Goal: Complete application form

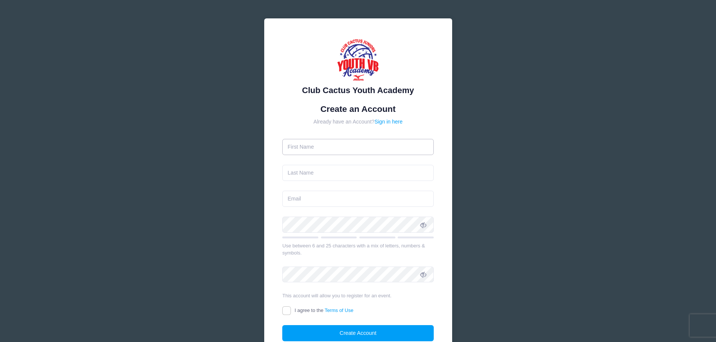
click at [335, 145] on input "text" at bounding box center [357, 147] width 151 height 16
click at [301, 146] on input "text" at bounding box center [357, 147] width 151 height 16
type input "[PERSON_NAME]"
type input "Coggns"
type input "mortarsonbricks@gmail.com"
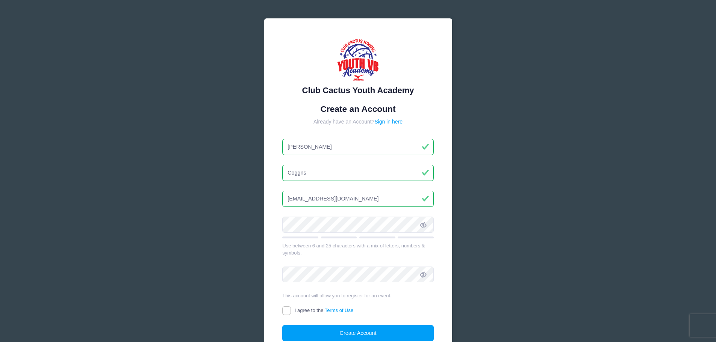
click at [298, 173] on input "Coggns" at bounding box center [357, 173] width 151 height 16
click at [300, 172] on input "Coggns" at bounding box center [357, 173] width 151 height 16
type input "Coggins"
drag, startPoint x: 363, startPoint y: 199, endPoint x: 261, endPoint y: 202, distance: 102.2
click at [261, 202] on div "Club Cactus Youth Academy Create an Account Already have an Account? Sign in he…" at bounding box center [358, 204] width 200 height 384
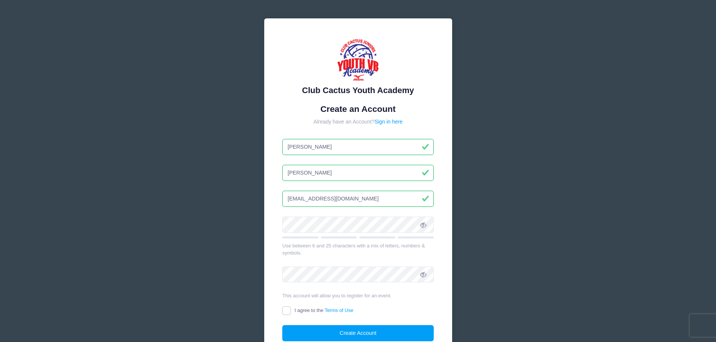
type input "[EMAIL_ADDRESS][DOMAIN_NAME]"
click at [288, 310] on input "I agree to the Terms of Use" at bounding box center [286, 311] width 9 height 9
checkbox input "true"
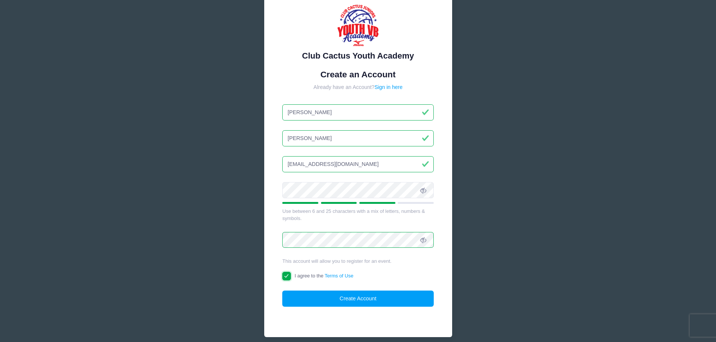
scroll to position [66, 0]
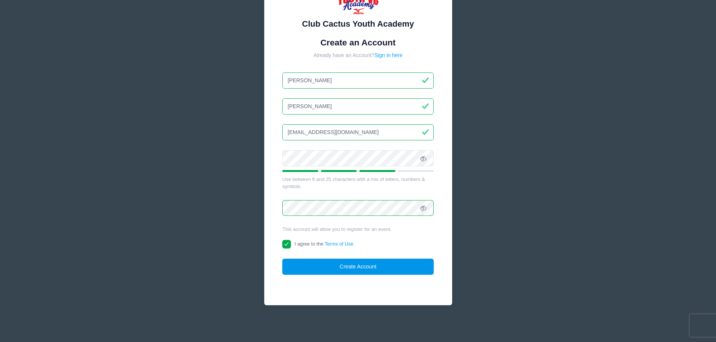
click at [366, 269] on button "Create Account" at bounding box center [357, 267] width 151 height 16
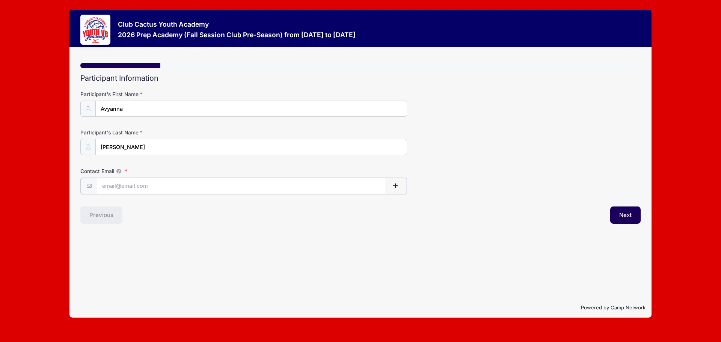
click at [143, 185] on input "Contact Email" at bounding box center [241, 186] width 289 height 16
type input "[EMAIL_ADDRESS][DOMAIN_NAME]"
click at [627, 216] on button "Next" at bounding box center [625, 214] width 30 height 17
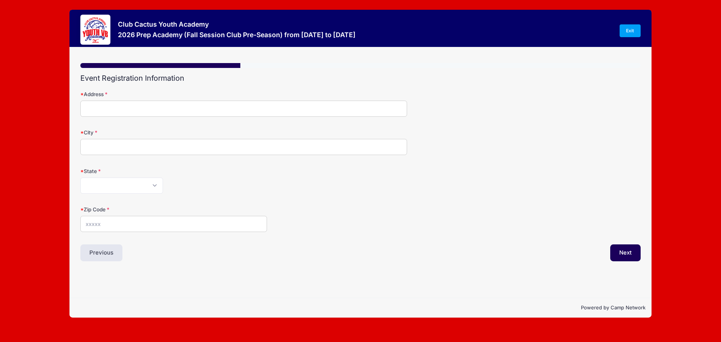
click at [121, 110] on input "Address" at bounding box center [243, 109] width 327 height 16
type input "i"
click at [87, 107] on input "Indian Summer Dr" at bounding box center [243, 109] width 327 height 16
type input "[STREET_ADDRESS]"
click at [102, 143] on input "City" at bounding box center [243, 147] width 327 height 16
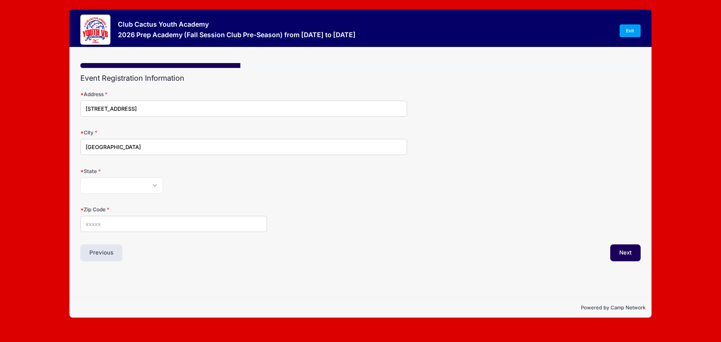
type input "[GEOGRAPHIC_DATA]"
click at [102, 186] on select "[US_STATE] [US_STATE] [US_STATE] [US_STATE] [US_STATE] Armed Forces Africa Arme…" at bounding box center [121, 186] width 83 height 16
select select "AZ"
click at [80, 178] on select "[US_STATE] [US_STATE] [US_STATE] [US_STATE] [US_STATE] Armed Forces Africa Arme…" at bounding box center [121, 186] width 83 height 16
click at [113, 220] on input "Zip Code" at bounding box center [173, 224] width 187 height 16
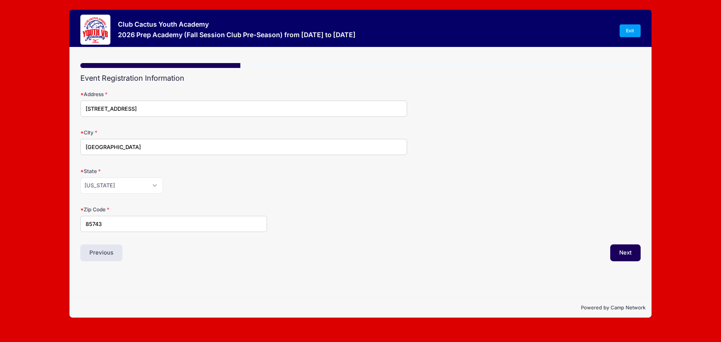
type input "85743"
click at [375, 221] on div "Zip Code 85743" at bounding box center [360, 219] width 560 height 26
drag, startPoint x: 632, startPoint y: 254, endPoint x: 621, endPoint y: 254, distance: 10.9
click at [632, 254] on button "Next" at bounding box center [625, 253] width 30 height 17
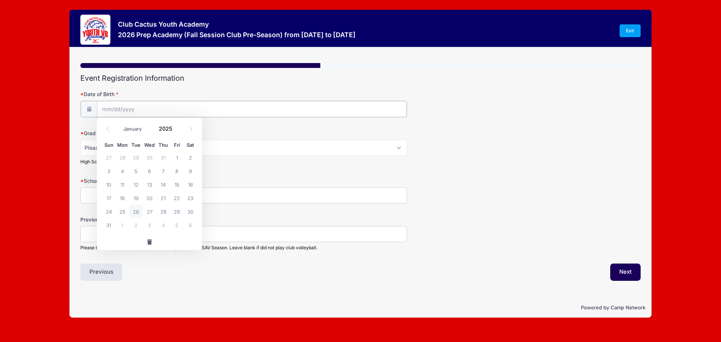
click at [144, 108] on input "Date of Birth" at bounding box center [252, 109] width 310 height 16
click at [139, 128] on select "January February March April May June July August September October November De…" at bounding box center [135, 129] width 33 height 10
select select "3"
click at [119, 124] on select "January February March April May June July August September October November De…" at bounding box center [135, 129] width 33 height 10
click at [139, 211] on span "29" at bounding box center [136, 212] width 14 height 14
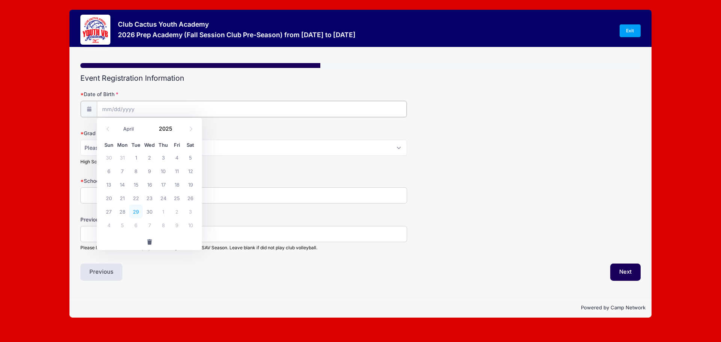
type input "[DATE]"
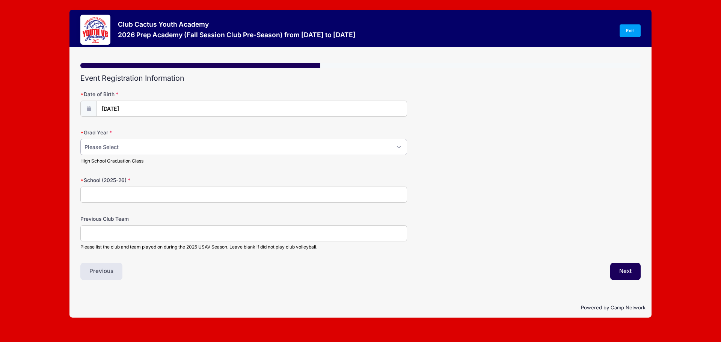
click at [172, 149] on select "Please Select 2029 2030 2031 2032 2033 2034 2035 2036 2037 2038 2039 2040" at bounding box center [243, 147] width 327 height 16
select select "2032"
click at [80, 139] on select "Please Select 2029 2030 2031 2032 2033 2034 2035 2036 2037 2038 2039 2040" at bounding box center [243, 147] width 327 height 16
click at [113, 193] on input "School (2025-26)" at bounding box center [243, 195] width 327 height 16
click at [126, 232] on input "Previous Club Team" at bounding box center [243, 233] width 327 height 16
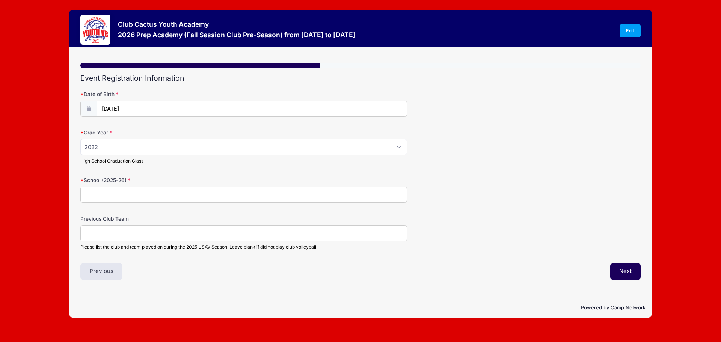
click at [109, 193] on input "School (2025-26)" at bounding box center [243, 195] width 327 height 16
click at [126, 195] on input "School (2025-26)" at bounding box center [243, 195] width 327 height 16
click at [108, 195] on input "School (2025-26)" at bounding box center [243, 195] width 327 height 16
paste input "Sonoran Science Academy"
type input "Sonoran Science Academy"
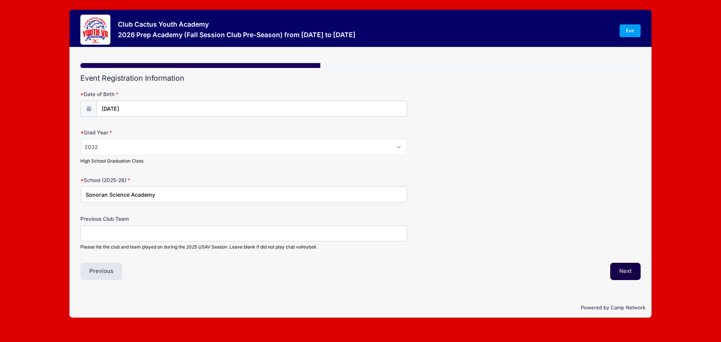
click at [627, 273] on button "Next" at bounding box center [625, 271] width 30 height 17
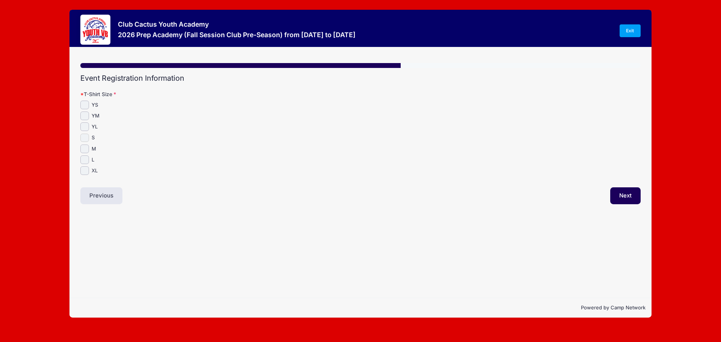
click at [84, 137] on input "S" at bounding box center [84, 138] width 9 height 9
checkbox input "true"
click at [621, 196] on button "Next" at bounding box center [625, 195] width 30 height 17
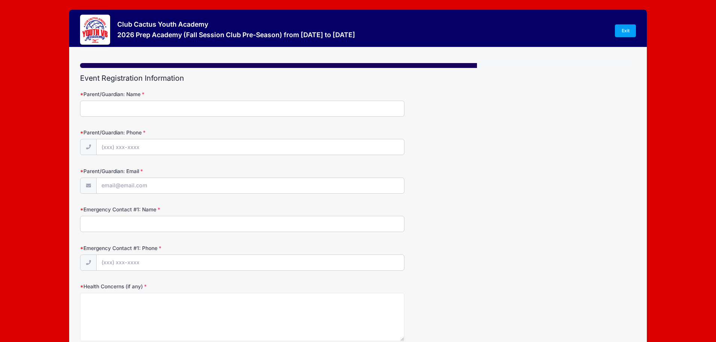
click at [104, 107] on input "Parent/Guardian: Name" at bounding box center [242, 109] width 324 height 16
type input "[PERSON_NAME]"
click at [123, 144] on input "Parent/Guardian: Phone" at bounding box center [250, 147] width 307 height 16
type input "[PHONE_NUMBER]"
click at [133, 184] on input "Parent/Guardian: Email" at bounding box center [250, 186] width 307 height 16
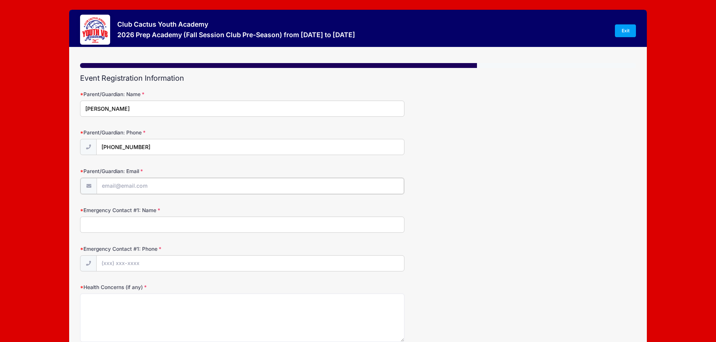
type input "[EMAIL_ADDRESS][DOMAIN_NAME]"
click at [125, 222] on input "Emergency Contact #1: Name" at bounding box center [242, 224] width 324 height 16
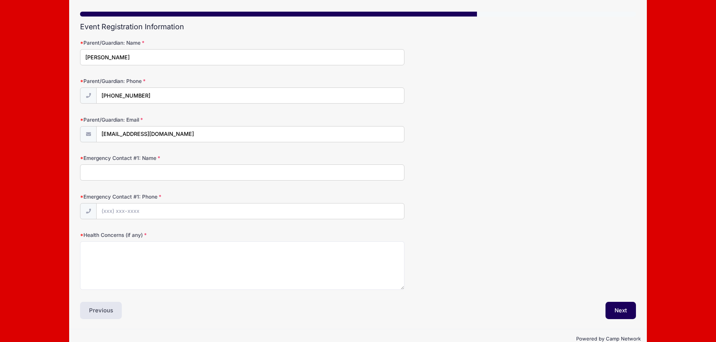
scroll to position [68, 0]
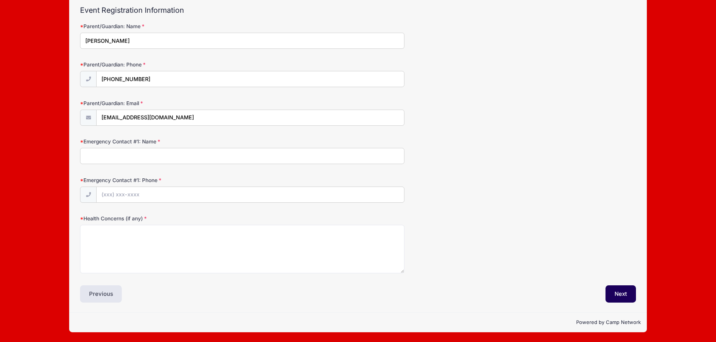
type input "S"
type input "A"
drag, startPoint x: 99, startPoint y: 156, endPoint x: 67, endPoint y: 154, distance: 32.0
click at [65, 156] on div "Club Cactus Youth Academy 2026 Prep Academy (Fall Session Club Pre-Season) from…" at bounding box center [357, 137] width 693 height 410
type input "[PERSON_NAME]"
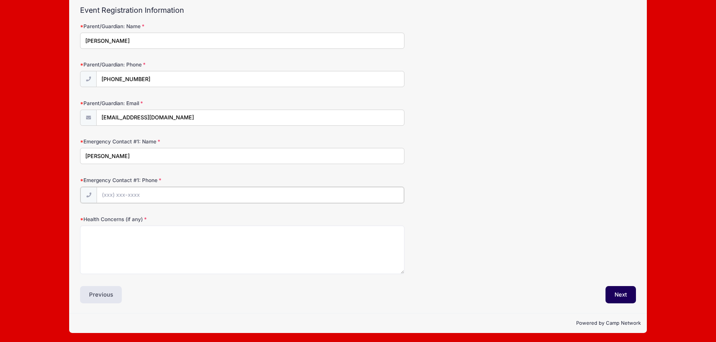
click at [124, 195] on input "Emergency Contact #1: Phone" at bounding box center [250, 195] width 307 height 16
type input "[PHONE_NUMBER]"
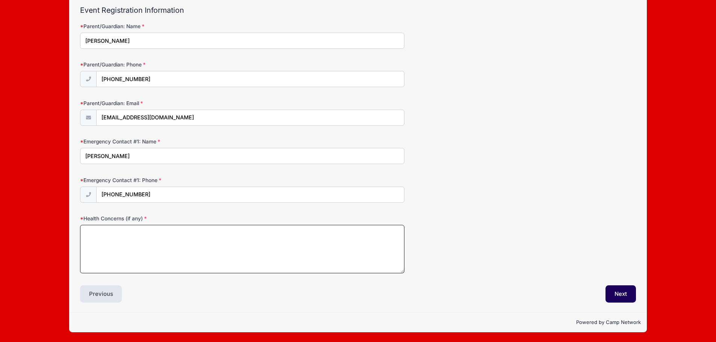
click at [233, 252] on textarea "Health Concerns (if any)" at bounding box center [242, 249] width 324 height 48
click at [145, 236] on textarea "Health Concerns (if any)" at bounding box center [242, 249] width 324 height 48
click at [106, 247] on textarea "[MEDICAL_DATA]" at bounding box center [242, 249] width 324 height 48
type textarea "[MEDICAL_DATA]"
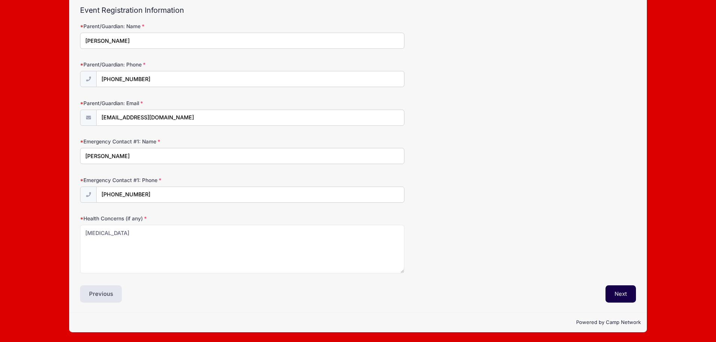
click at [624, 296] on button "Next" at bounding box center [620, 294] width 30 height 17
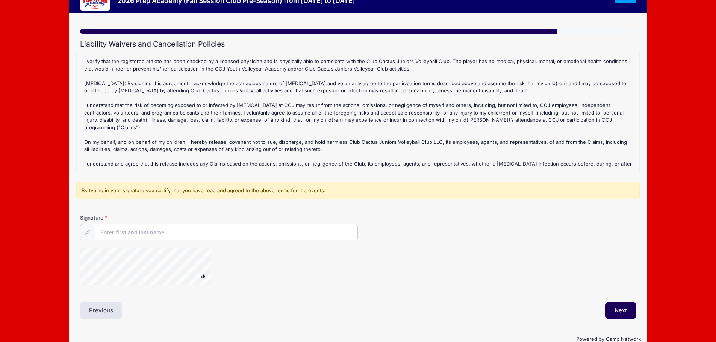
scroll to position [51, 0]
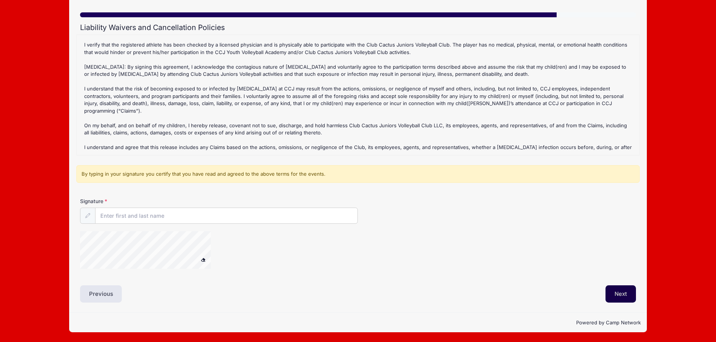
click at [625, 298] on button "Next" at bounding box center [620, 294] width 30 height 17
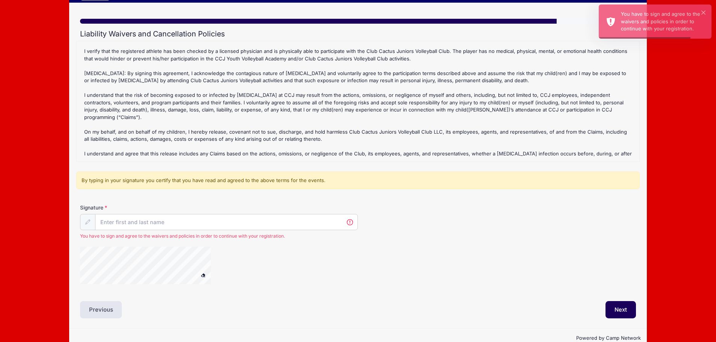
scroll to position [60, 0]
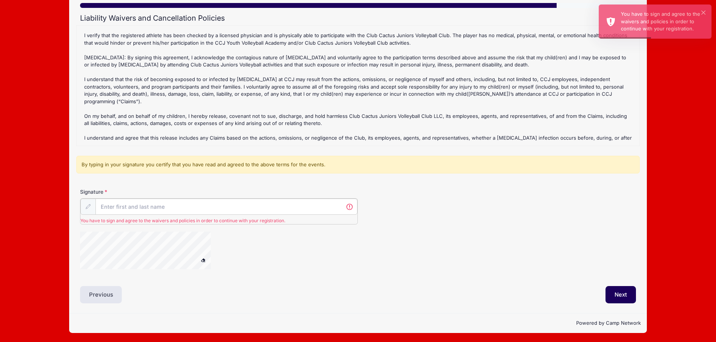
click at [148, 211] on input "Signature" at bounding box center [226, 207] width 262 height 16
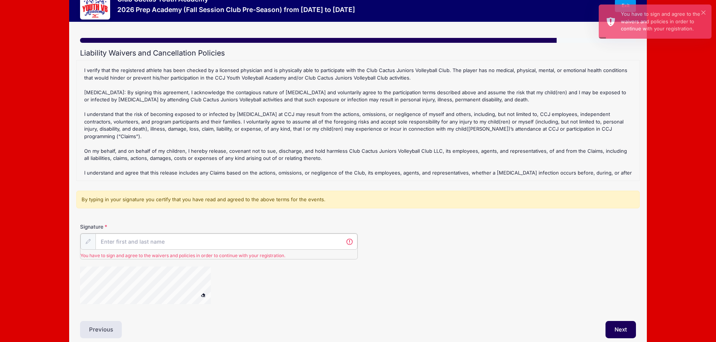
scroll to position [0, 0]
